Goal: Information Seeking & Learning: Learn about a topic

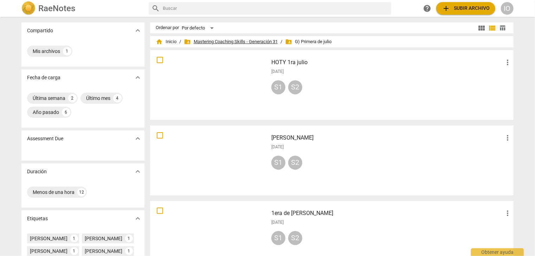
click at [218, 41] on span "folder_shared Mastering Coaching Skills - Generación 31" at bounding box center [231, 41] width 94 height 7
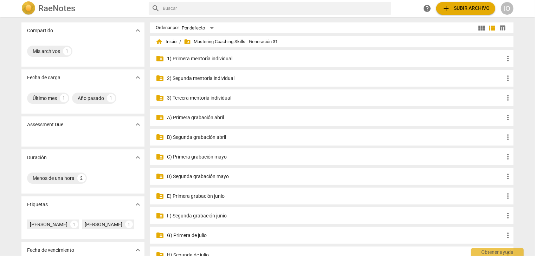
click at [198, 118] on p "A) Primera grabación abril" at bounding box center [335, 117] width 336 height 7
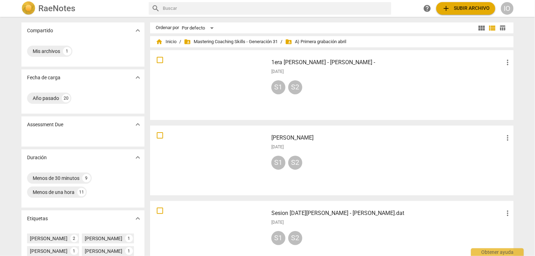
click at [222, 82] on div at bounding box center [208, 85] width 113 height 65
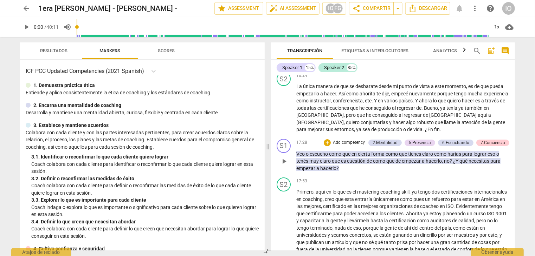
scroll to position [1229, 0]
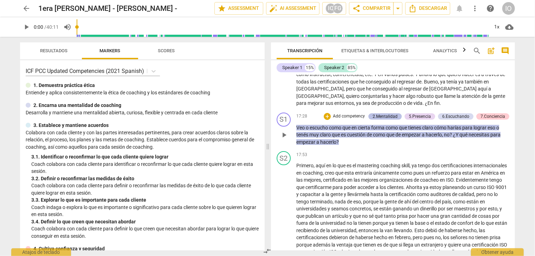
click at [390, 113] on div "2.Mentalidad" at bounding box center [384, 116] width 25 height 6
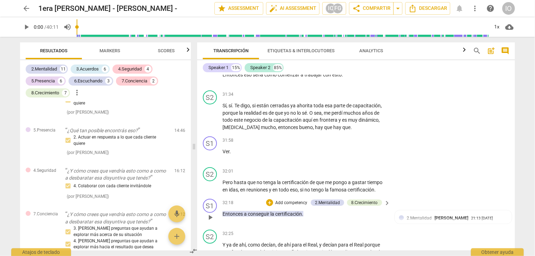
scroll to position [3041, 0]
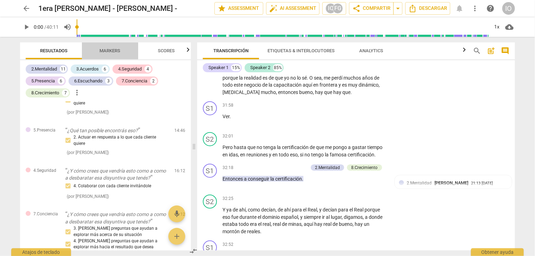
click at [116, 51] on span "Markers" at bounding box center [110, 50] width 21 height 5
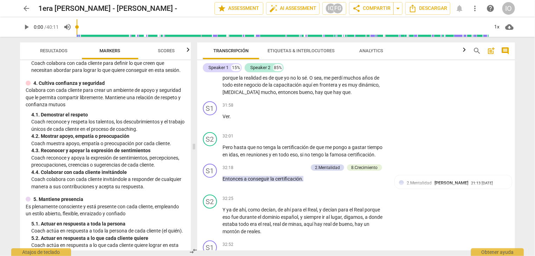
scroll to position [176, 0]
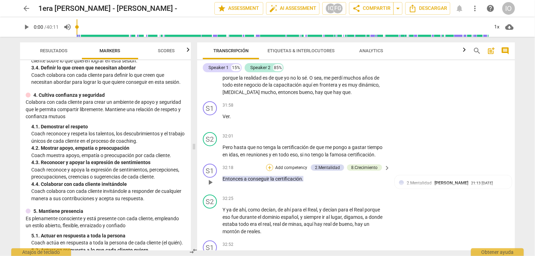
click at [270, 164] on div "+" at bounding box center [269, 167] width 7 height 7
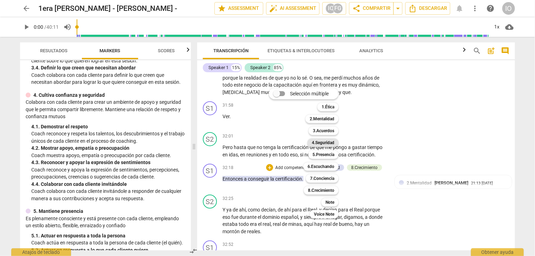
click at [313, 144] on b "4.Seguridad" at bounding box center [323, 143] width 22 height 8
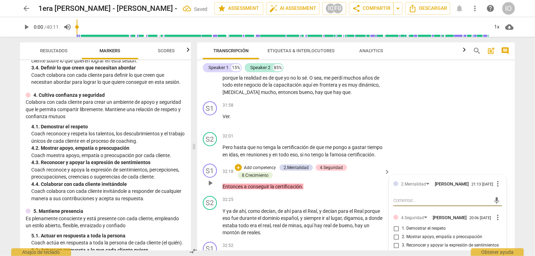
click at [394, 233] on input "2. Mostrar apoyo, empatía o preocupación" at bounding box center [395, 237] width 11 height 8
checkbox input "true"
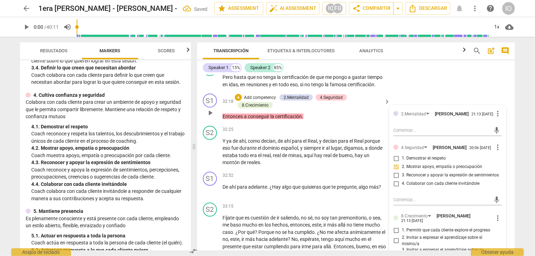
scroll to position [3147, 0]
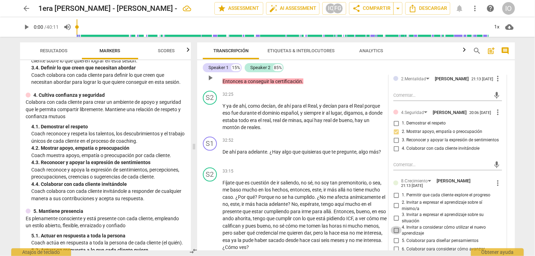
click at [394, 227] on input "4. Invitar a considerar cómo utilizar el nuevo aprendizaje" at bounding box center [395, 231] width 11 height 8
checkbox input "true"
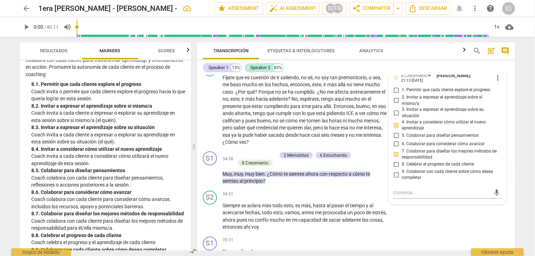
scroll to position [915, 0]
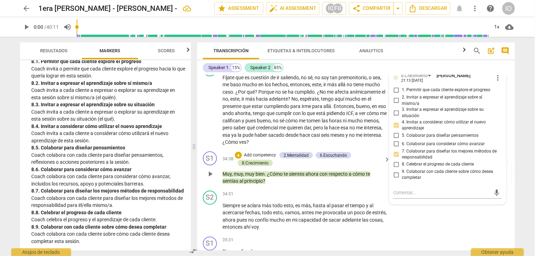
click at [253, 160] on div "8.Сrecimiento" at bounding box center [255, 163] width 27 height 6
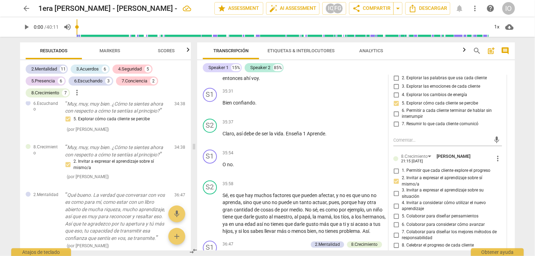
scroll to position [3428, 0]
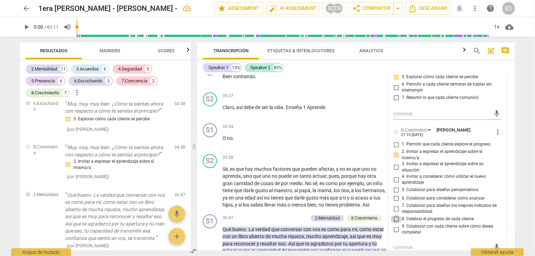
click at [396, 215] on input "8. Celebrar el progreso de cada cliente" at bounding box center [395, 219] width 11 height 8
checkbox input "true"
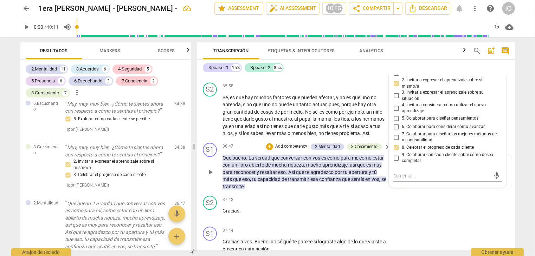
scroll to position [3498, 0]
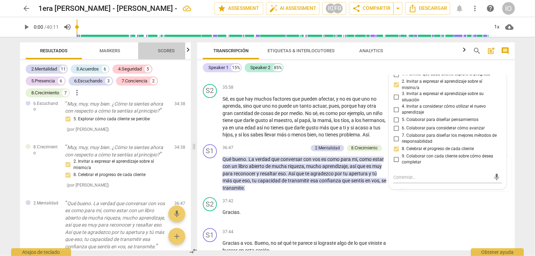
click at [169, 52] on span "Scores" at bounding box center [166, 50] width 17 height 5
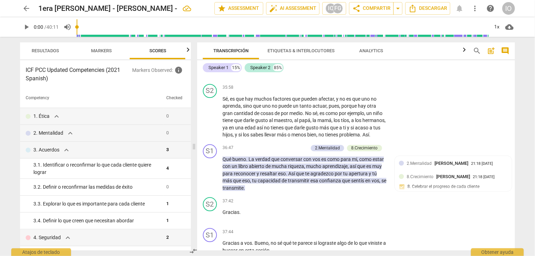
scroll to position [0, 9]
drag, startPoint x: 51, startPoint y: 54, endPoint x: 56, endPoint y: 51, distance: 6.0
click at [51, 54] on span "Resultados" at bounding box center [45, 50] width 44 height 9
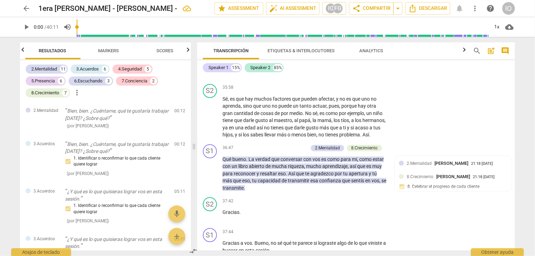
scroll to position [0, 0]
click at [117, 51] on span "Markers" at bounding box center [110, 50] width 21 height 5
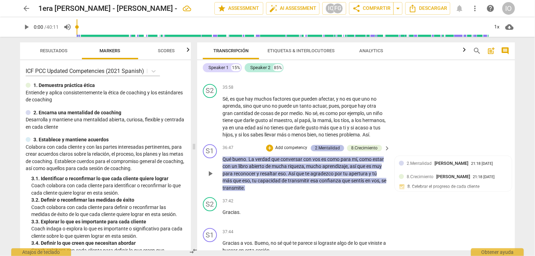
click at [319, 145] on div "2.Mentalidad" at bounding box center [327, 148] width 25 height 6
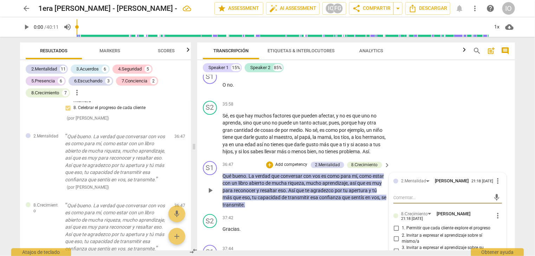
scroll to position [3463, 0]
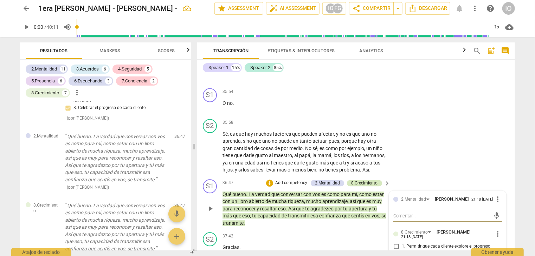
click at [361, 180] on div "8.Сrecimiento" at bounding box center [364, 183] width 27 height 6
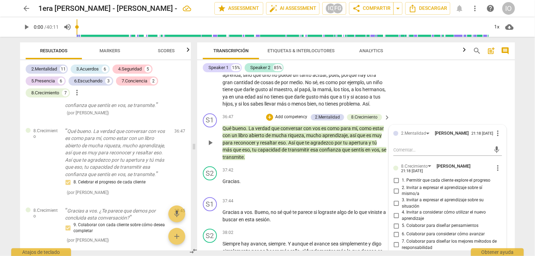
scroll to position [3533, 0]
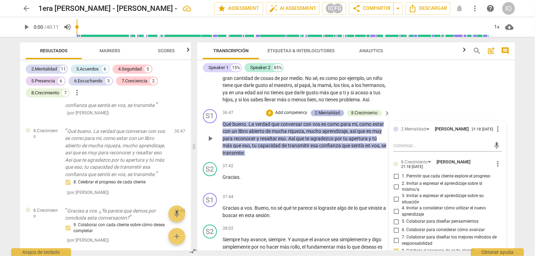
click at [323, 110] on div "2.Mentalidad" at bounding box center [327, 113] width 25 height 6
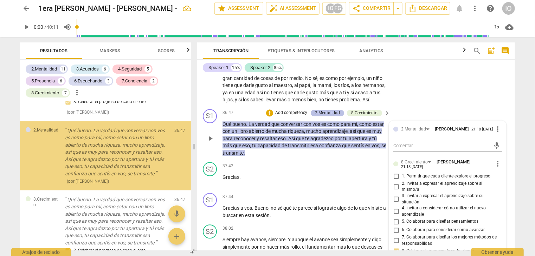
scroll to position [1660, 0]
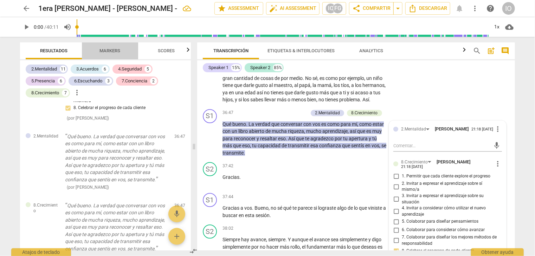
click at [110, 53] on span "Markers" at bounding box center [110, 50] width 38 height 9
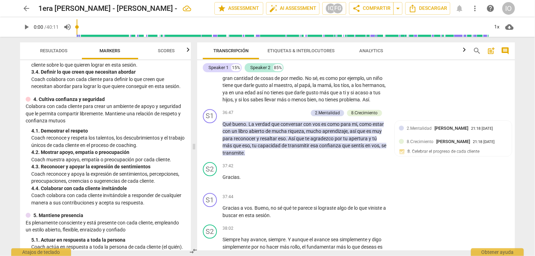
scroll to position [176, 0]
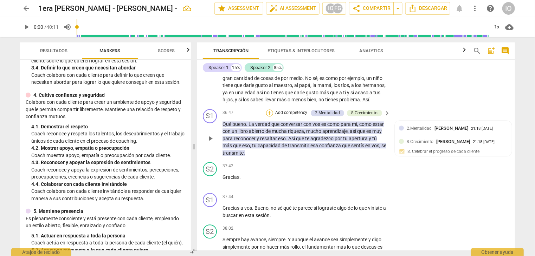
click at [268, 110] on div "+" at bounding box center [269, 113] width 7 height 7
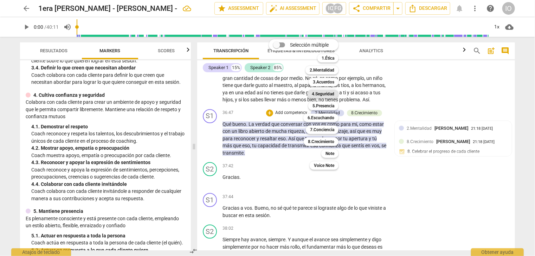
click at [319, 94] on b "4.Seguridad" at bounding box center [323, 94] width 22 height 8
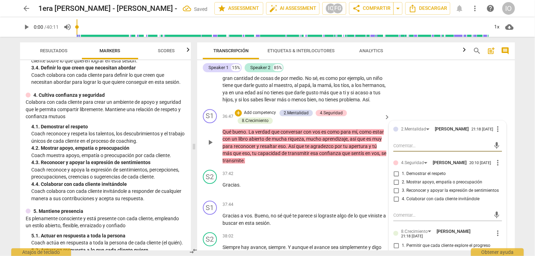
click at [396, 178] on input "2. Mostrar apoyo, empatía o preocupación" at bounding box center [395, 182] width 11 height 8
checkbox input "true"
click at [395, 170] on input "1. Demostrar el respeto" at bounding box center [395, 174] width 11 height 8
checkbox input "true"
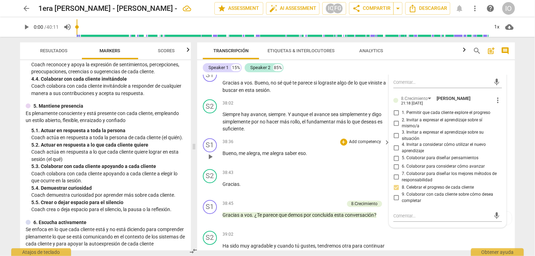
scroll to position [3779, 0]
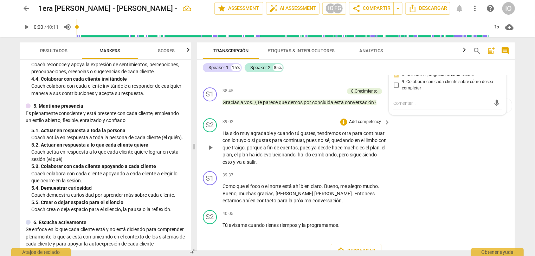
click at [294, 116] on div "S2 play_arrow pause 39:02 + Add competency keyboard_arrow_right Ha sido muy agr…" at bounding box center [355, 142] width 317 height 53
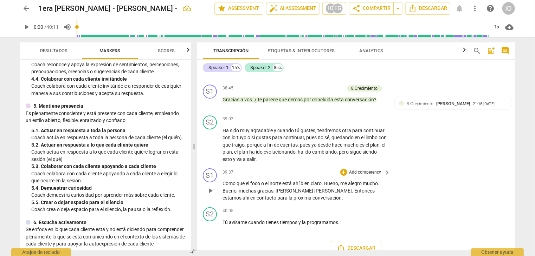
scroll to position [3782, 0]
click at [24, 10] on span "arrow_back" at bounding box center [26, 8] width 8 height 8
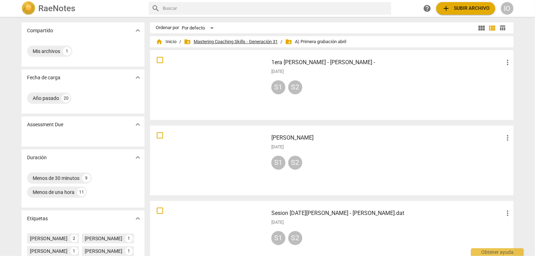
click at [216, 42] on span "folder_shared Mastering Coaching Skills - Generación 31" at bounding box center [231, 41] width 94 height 7
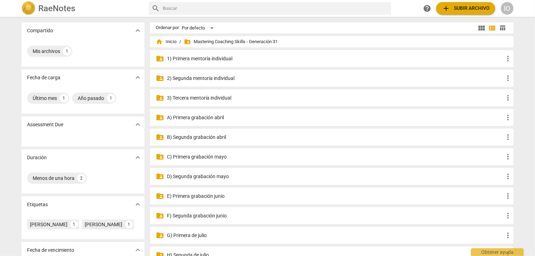
click at [197, 137] on p "B) Segunda grabación abril" at bounding box center [335, 137] width 336 height 7
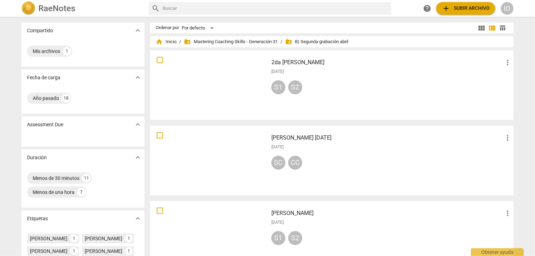
click at [225, 87] on div at bounding box center [208, 85] width 113 height 65
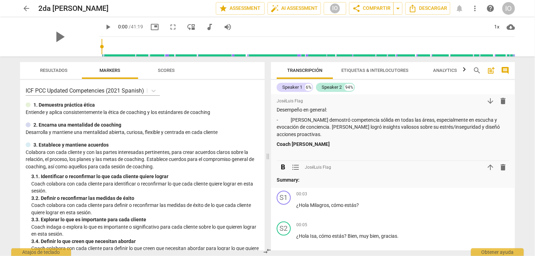
scroll to position [457, 0]
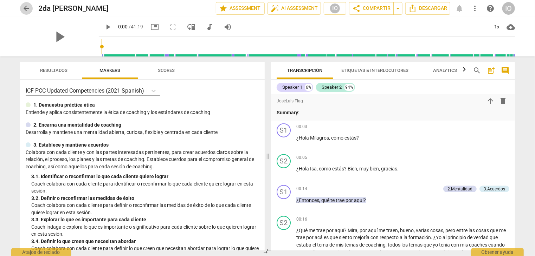
click at [25, 10] on span "arrow_back" at bounding box center [26, 8] width 8 height 8
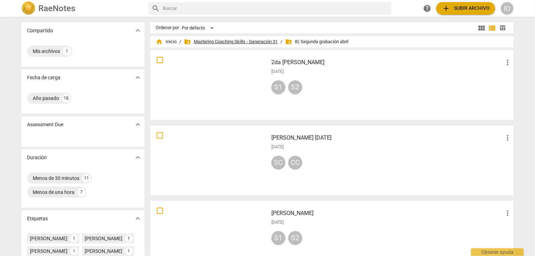
click at [243, 42] on span "folder_shared Mastering Coaching Skills - Generación 31" at bounding box center [231, 41] width 94 height 7
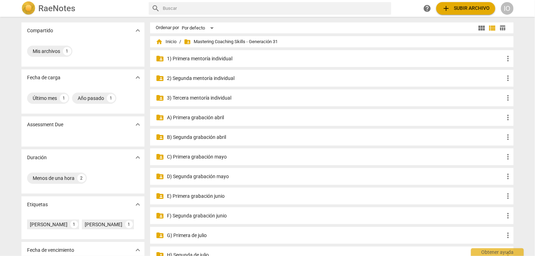
click at [189, 158] on p "C) Primera grabación mayo" at bounding box center [335, 156] width 336 height 7
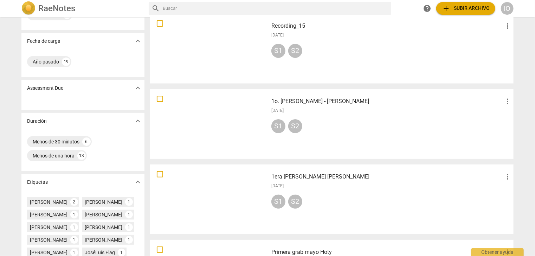
scroll to position [140, 0]
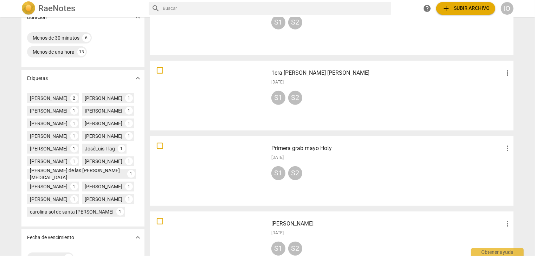
click at [200, 105] on div at bounding box center [208, 95] width 113 height 65
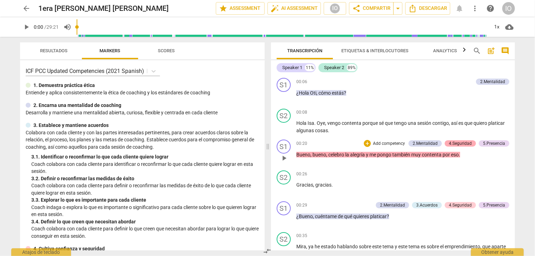
click at [460, 143] on div "4.Seguridad" at bounding box center [459, 143] width 23 height 6
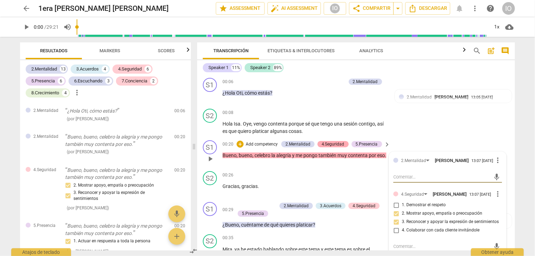
click at [328, 145] on div "4.Seguridad" at bounding box center [332, 144] width 23 height 6
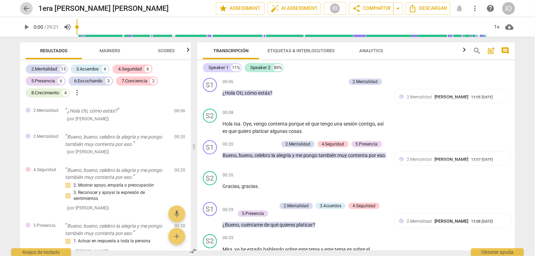
click at [25, 10] on span "arrow_back" at bounding box center [26, 8] width 8 height 8
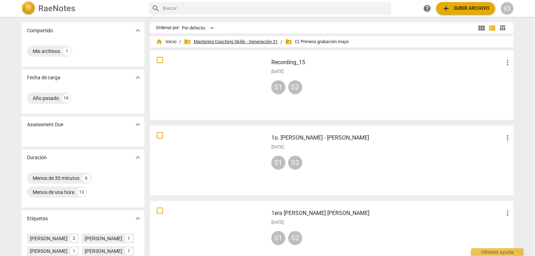
click at [209, 42] on span "folder_shared Mastering Coaching Skills - Generación 31" at bounding box center [231, 41] width 94 height 7
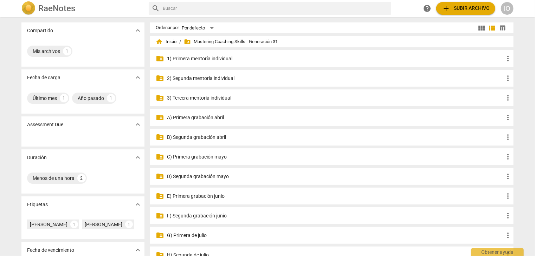
click at [203, 179] on p "D) Segunda grabación mayo" at bounding box center [335, 176] width 336 height 7
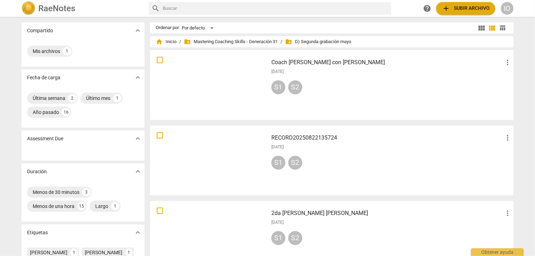
click at [215, 222] on div at bounding box center [208, 236] width 113 height 65
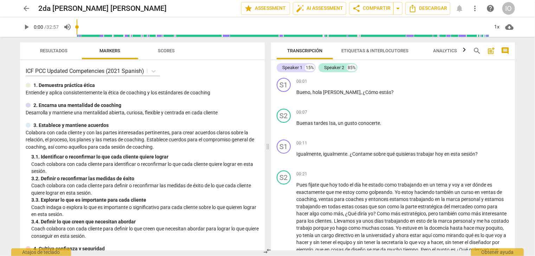
click at [25, 10] on span "arrow_back" at bounding box center [26, 8] width 8 height 8
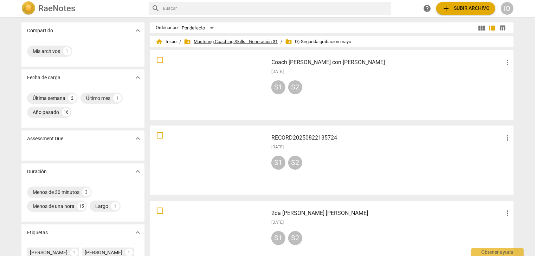
click at [245, 40] on span "folder_shared Mastering Coaching Skills - Generación 31" at bounding box center [231, 41] width 94 height 7
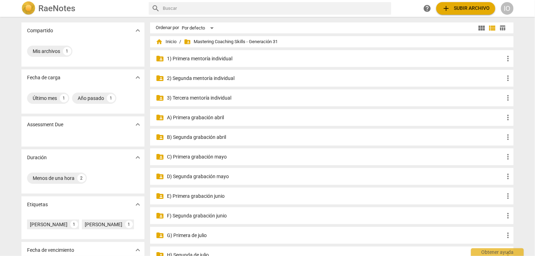
click at [198, 196] on p "E) Primera grabación junio" at bounding box center [335, 196] width 336 height 7
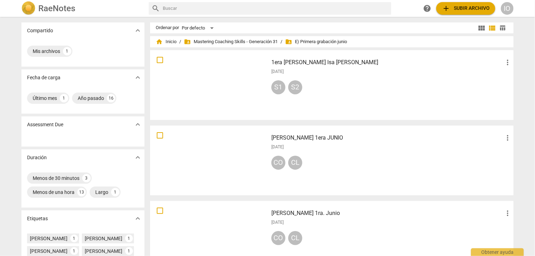
click at [202, 70] on div at bounding box center [208, 85] width 113 height 65
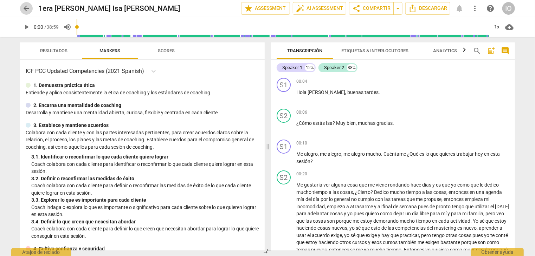
click at [24, 7] on span "arrow_back" at bounding box center [26, 8] width 8 height 8
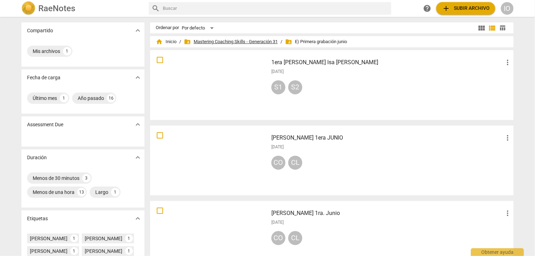
click at [242, 41] on span "folder_shared Mastering Coaching Skills - Generación 31" at bounding box center [231, 41] width 94 height 7
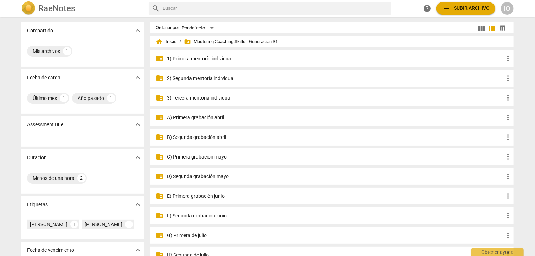
click at [194, 218] on p "F) Segunda grabación junio" at bounding box center [335, 215] width 336 height 7
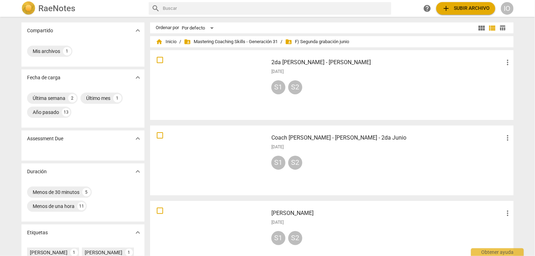
click at [231, 80] on div at bounding box center [208, 85] width 113 height 65
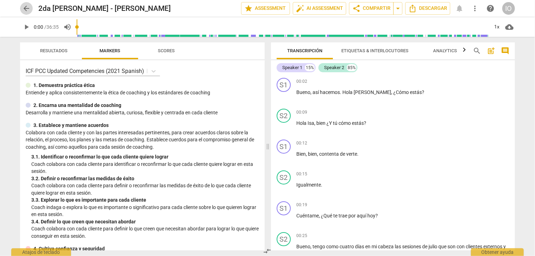
click at [28, 8] on span "arrow_back" at bounding box center [26, 8] width 8 height 8
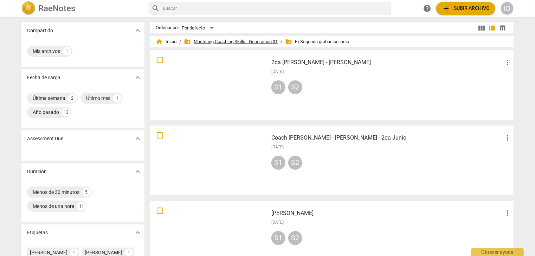
click at [234, 43] on span "folder_shared Mastering Coaching Skills - Generación 31" at bounding box center [231, 41] width 94 height 7
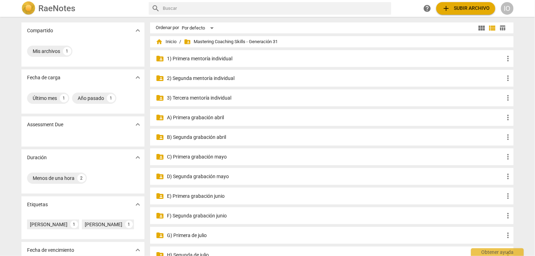
click at [190, 236] on p "G) Primera de julio" at bounding box center [335, 235] width 336 height 7
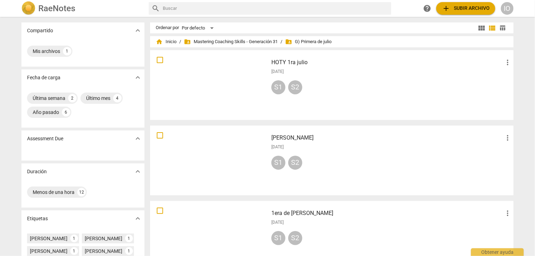
click at [218, 225] on div at bounding box center [208, 236] width 113 height 65
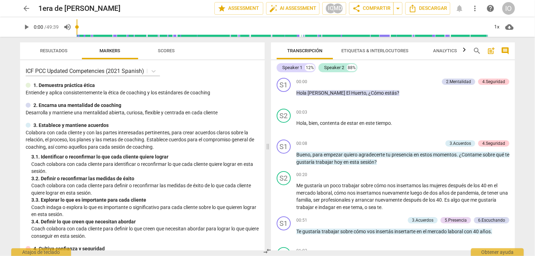
click at [25, 9] on span "arrow_back" at bounding box center [26, 8] width 8 height 8
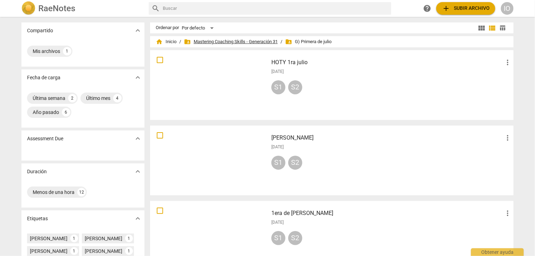
click at [221, 41] on span "folder_shared Mastering Coaching Skills - Generación 31" at bounding box center [231, 41] width 94 height 7
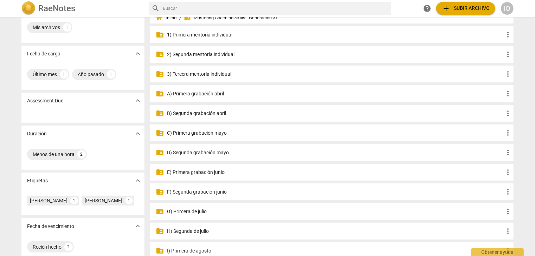
scroll to position [35, 0]
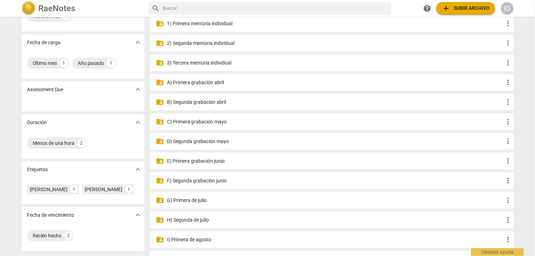
click at [191, 222] on p "H) Segunda de julio" at bounding box center [335, 220] width 336 height 7
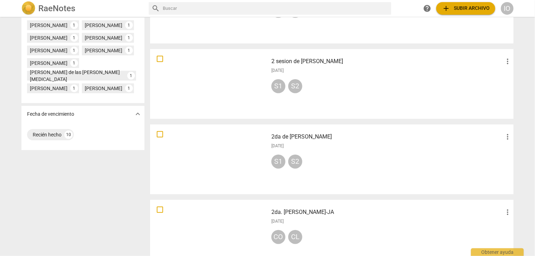
scroll to position [246, 0]
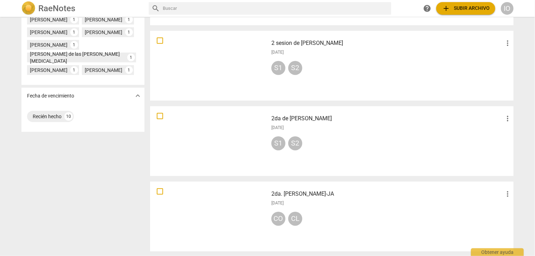
click at [214, 142] on div at bounding box center [208, 141] width 113 height 65
